Goal: Task Accomplishment & Management: Manage account settings

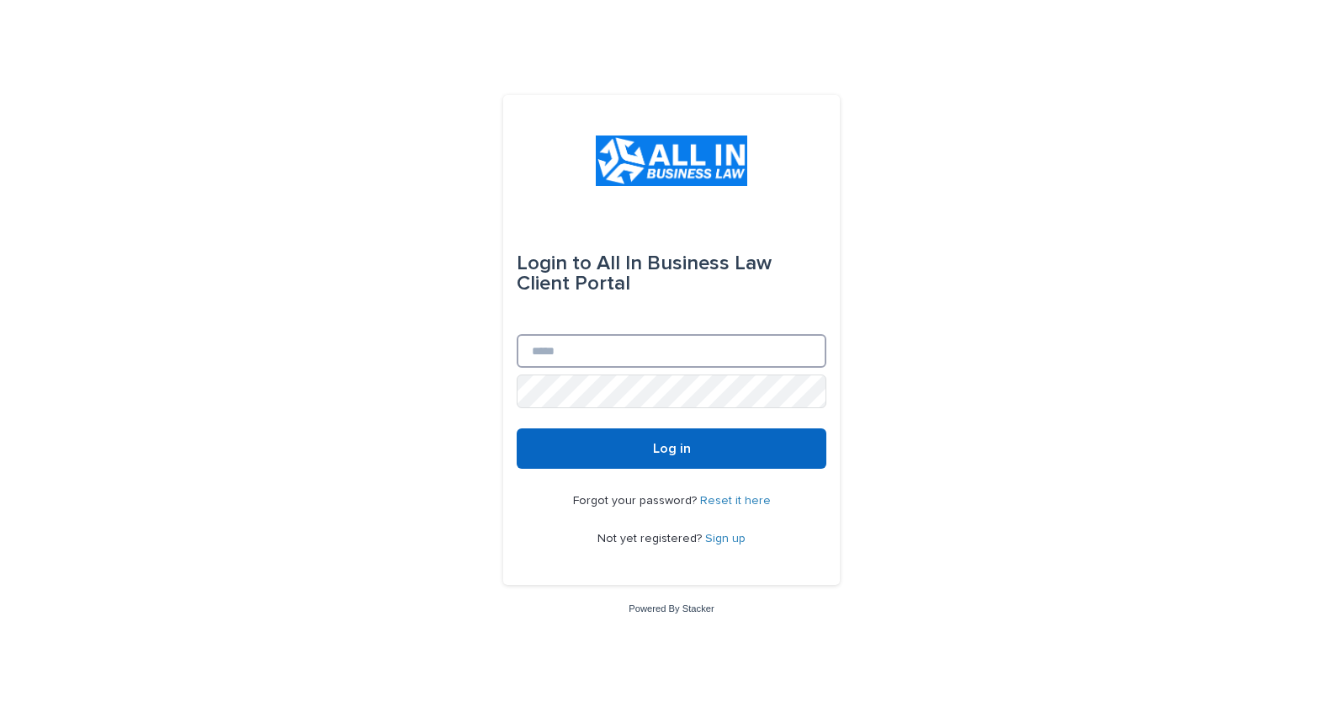
type input "**********"
click at [664, 456] on button "Log in" at bounding box center [672, 448] width 310 height 40
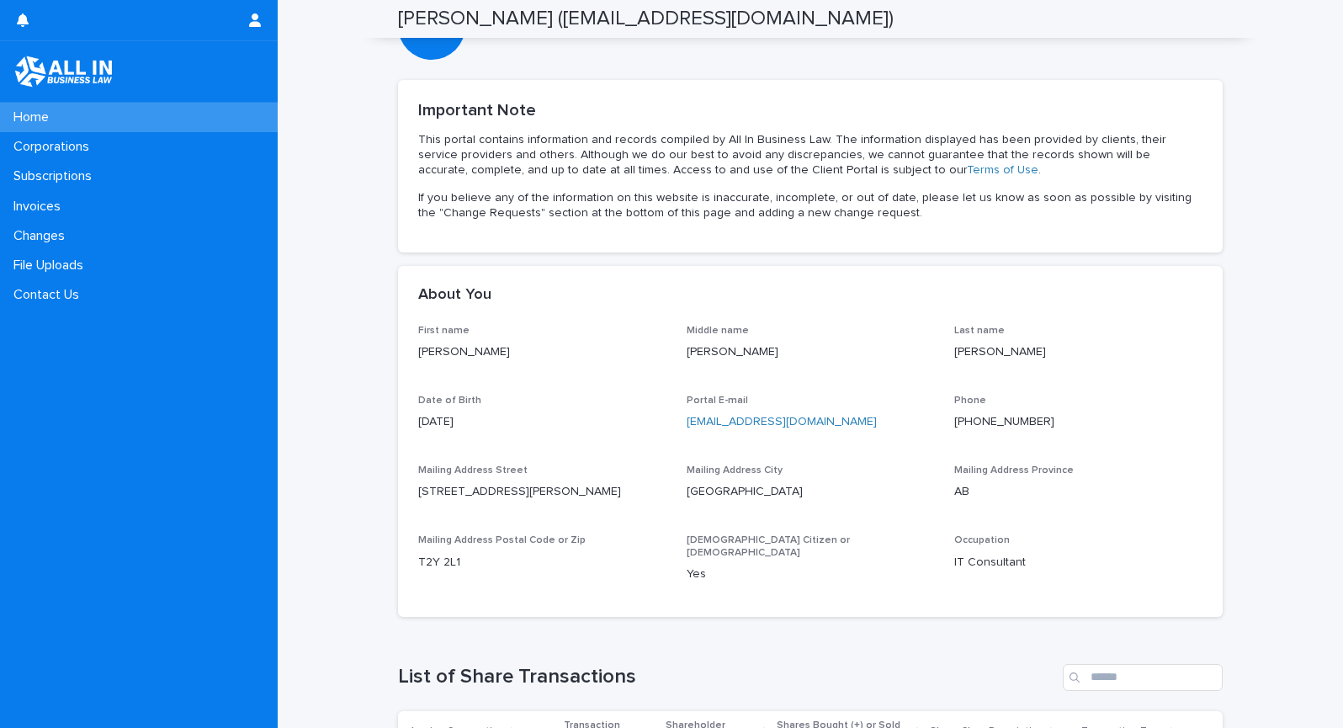
scroll to position [157, 0]
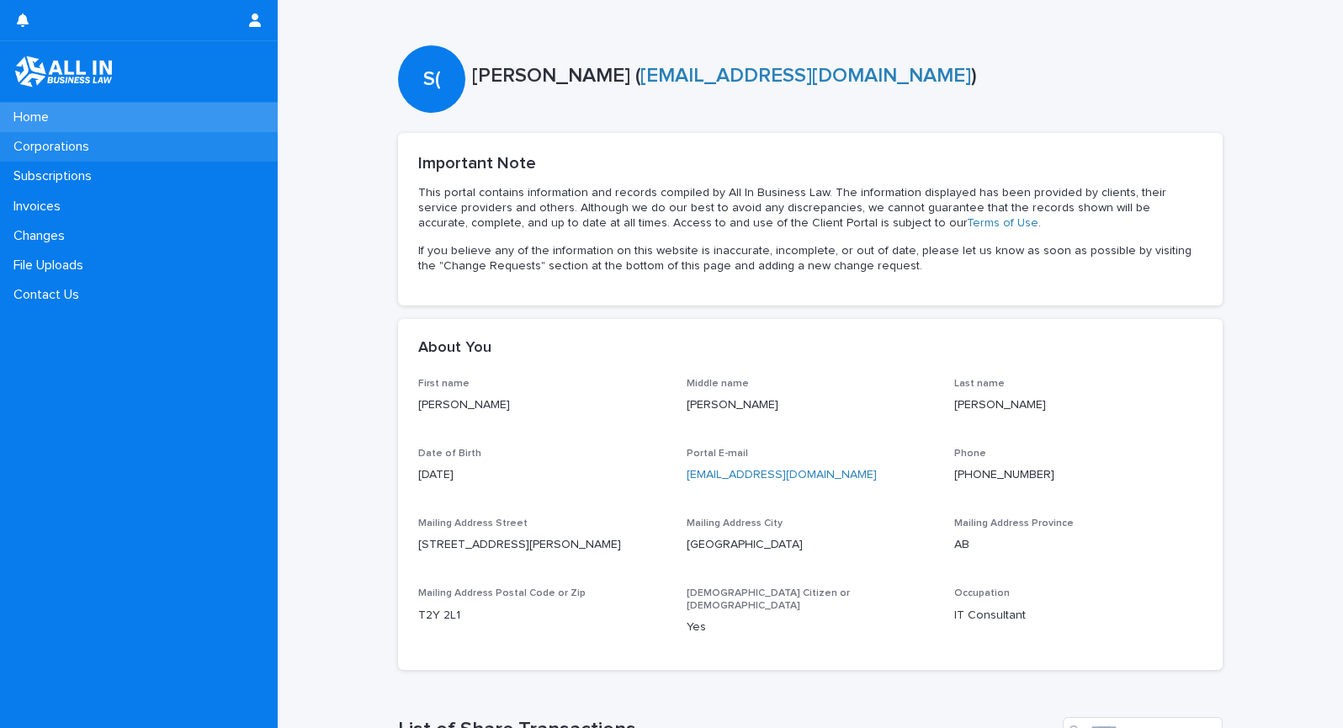
click at [70, 148] on p "Corporations" at bounding box center [55, 147] width 96 height 16
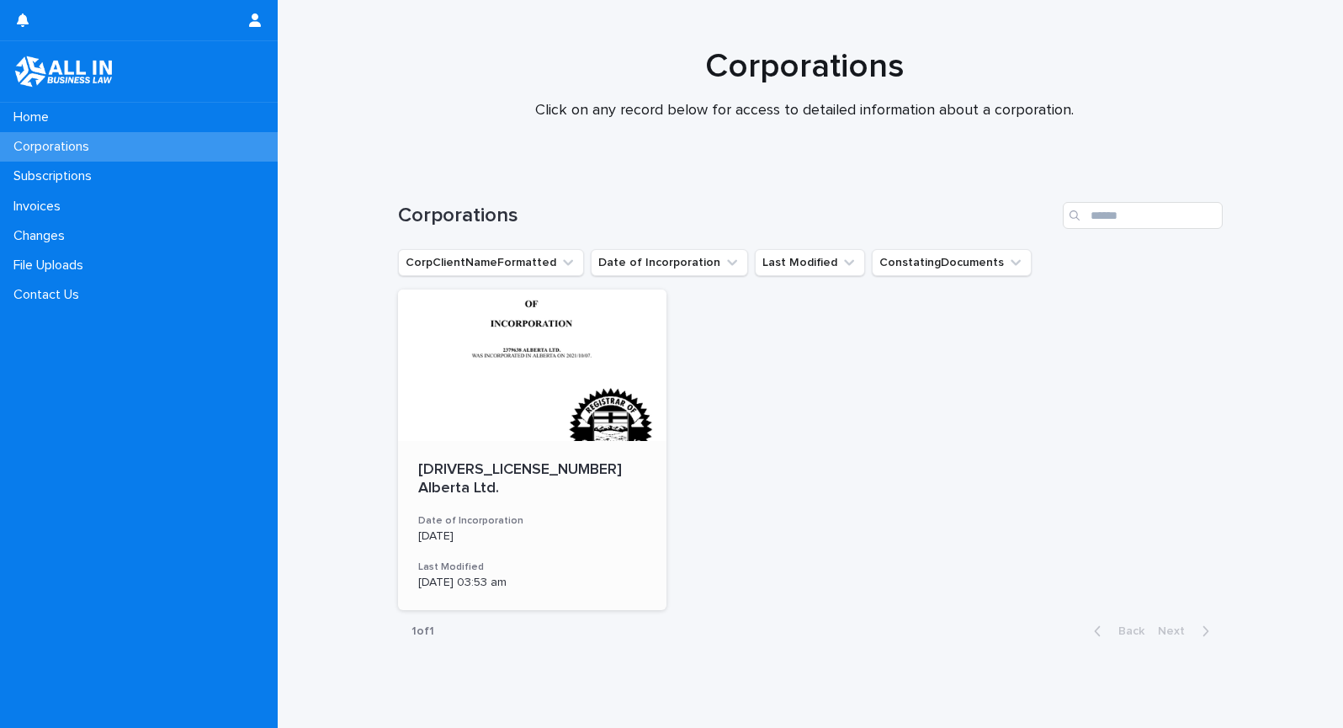
click at [494, 394] on div at bounding box center [532, 366] width 269 height 152
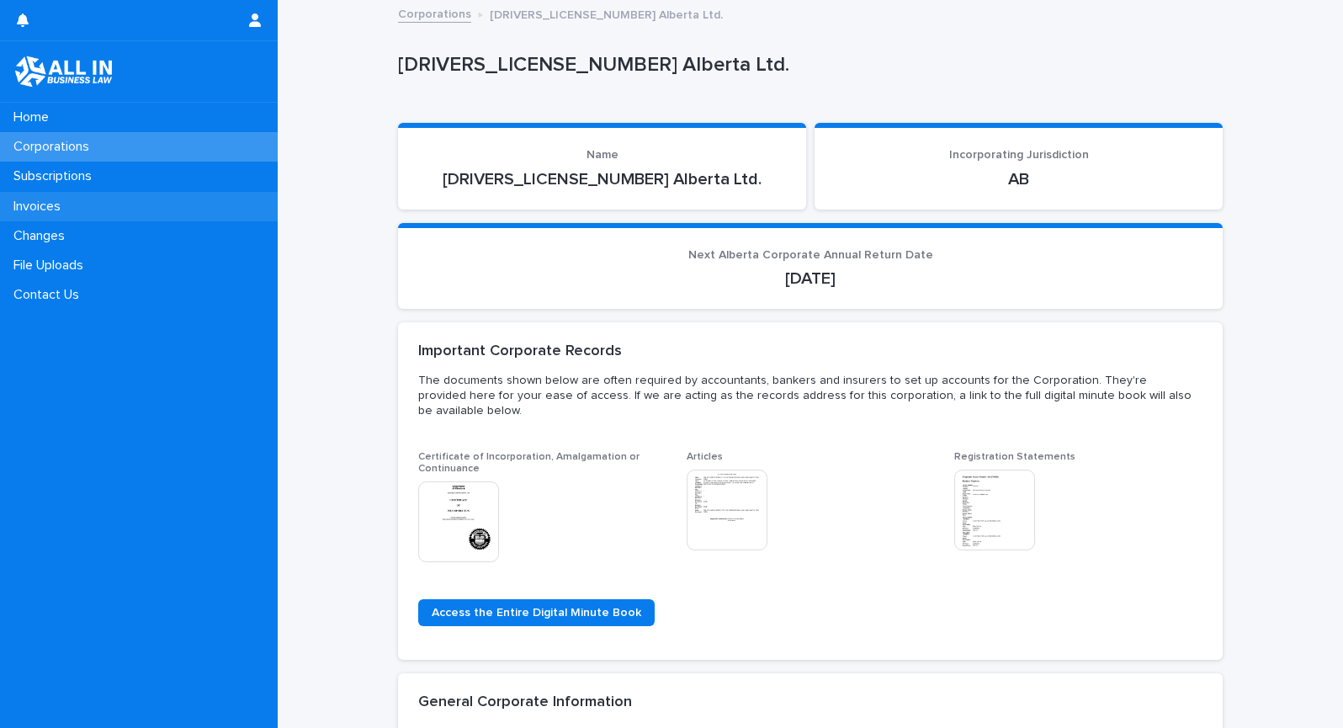
click at [40, 203] on p "Invoices" at bounding box center [40, 207] width 67 height 16
